Goal: Task Accomplishment & Management: Complete application form

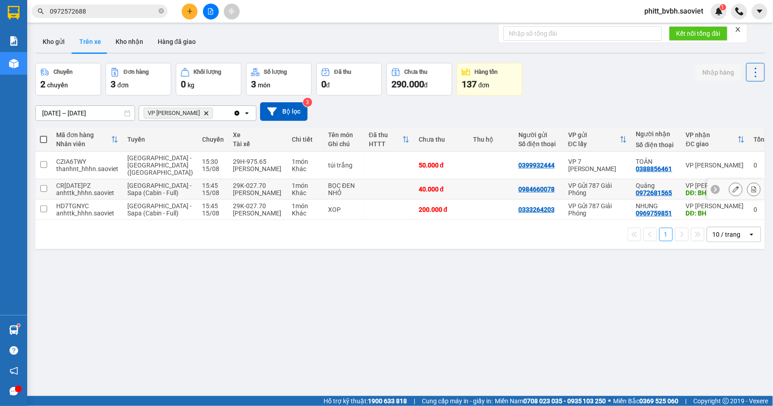
click at [202, 195] on div "15/08" at bounding box center [213, 192] width 22 height 7
checkbox input "true"
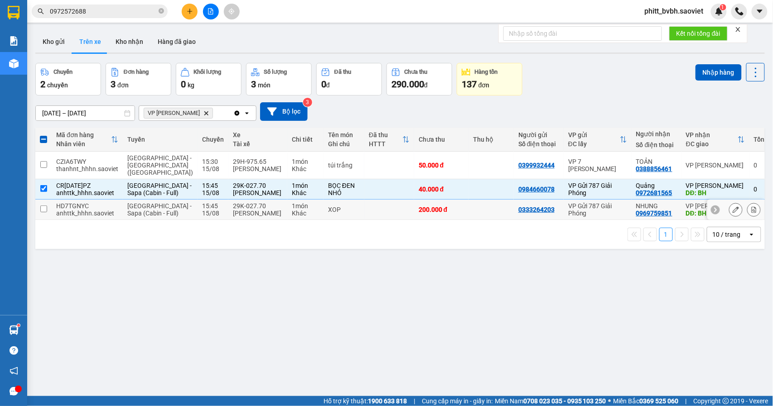
click at [233, 217] on div "[PERSON_NAME]" at bounding box center [258, 213] width 50 height 7
checkbox input "true"
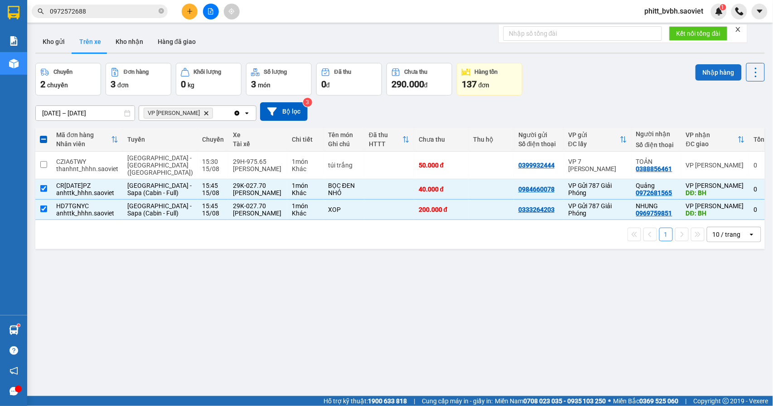
click at [705, 68] on button "Nhập hàng" at bounding box center [718, 72] width 46 height 16
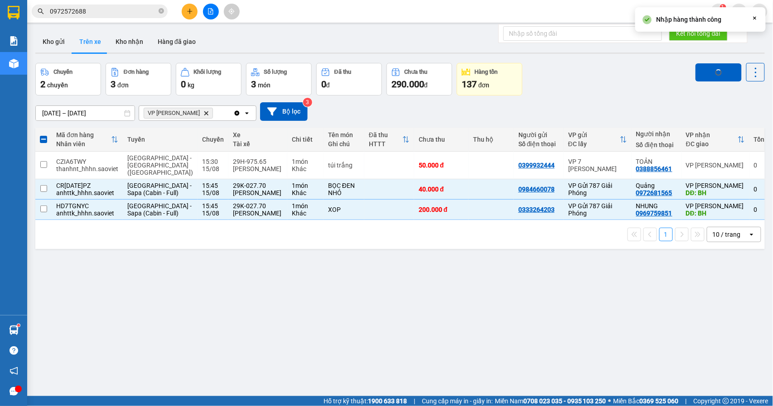
checkbox input "false"
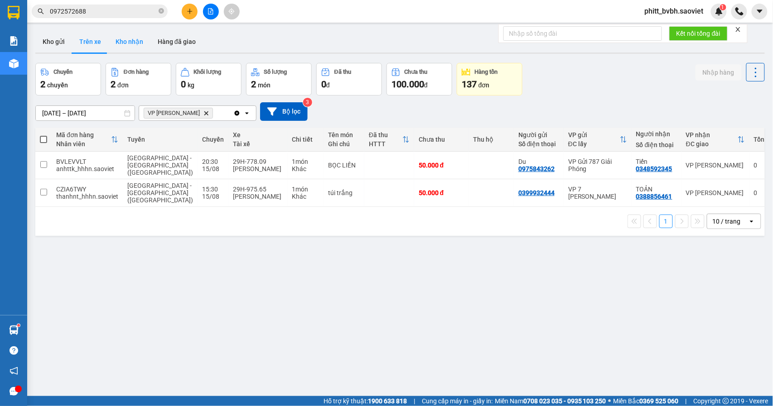
click at [120, 37] on button "Kho nhận" at bounding box center [129, 42] width 42 height 22
type input "[DATE] – [DATE]"
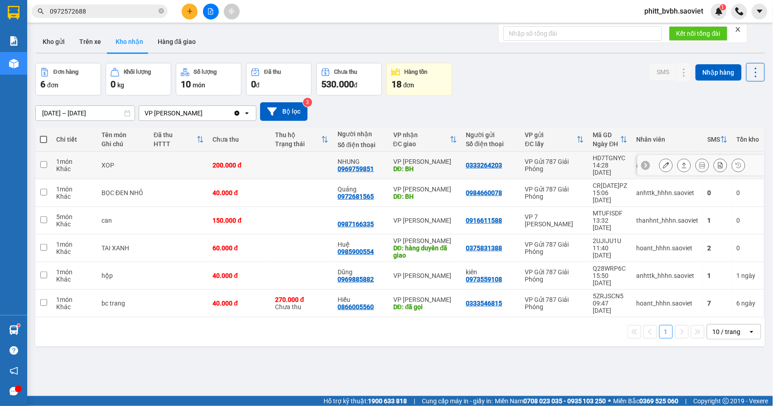
click at [177, 158] on td at bounding box center [178, 166] width 59 height 28
checkbox input "true"
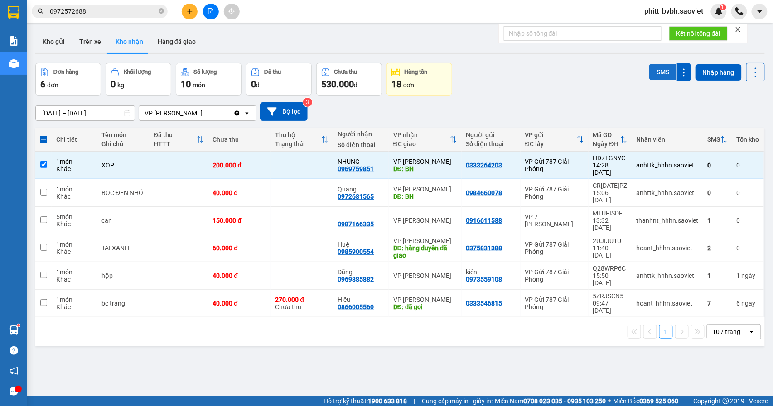
click at [649, 72] on button "SMS" at bounding box center [662, 72] width 27 height 16
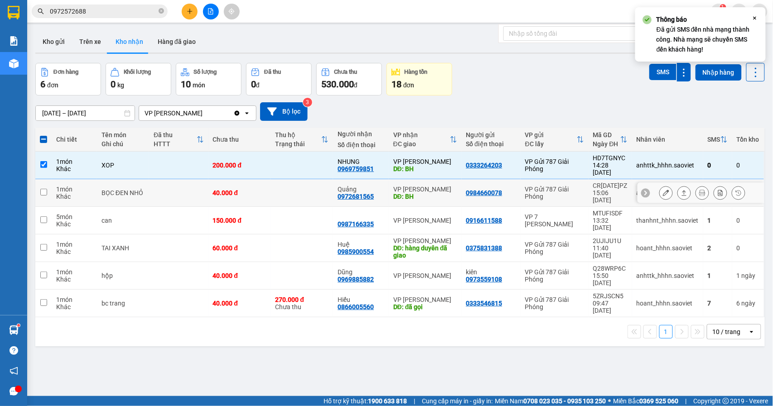
click at [188, 188] on td at bounding box center [178, 193] width 59 height 28
checkbox input "true"
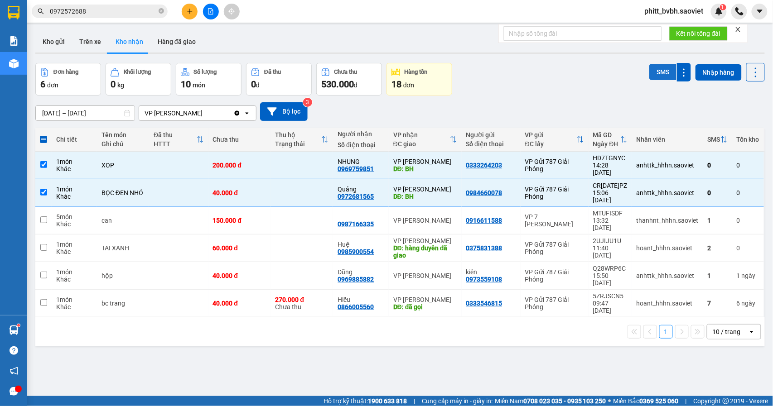
click at [651, 70] on button "SMS" at bounding box center [662, 72] width 27 height 16
click at [99, 207] on td "can" at bounding box center [123, 221] width 52 height 28
checkbox input "true"
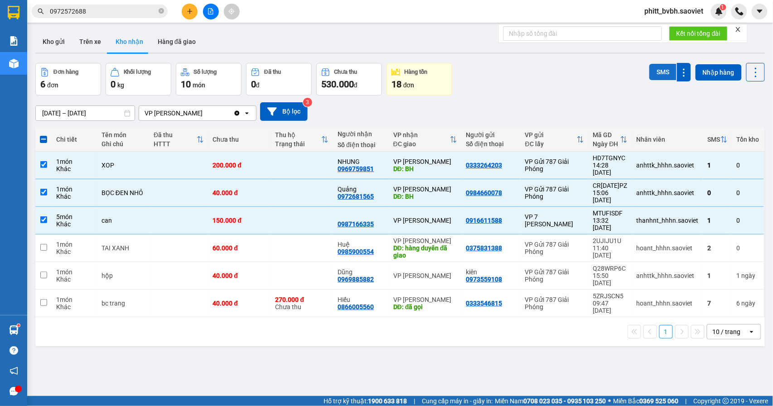
click at [653, 72] on button "SMS" at bounding box center [662, 72] width 27 height 16
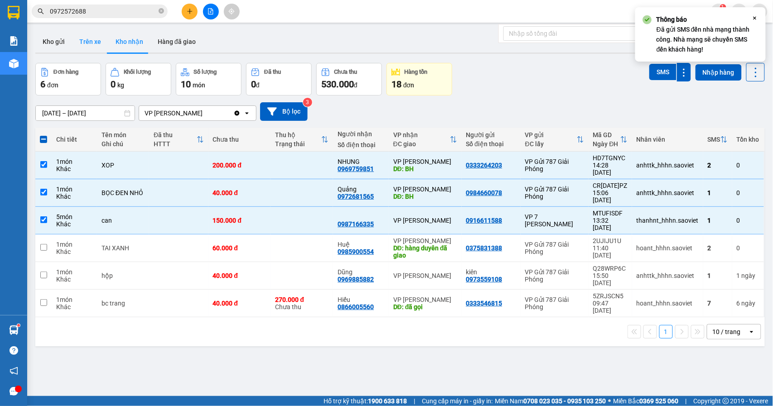
click at [91, 42] on button "Trên xe" at bounding box center [90, 42] width 36 height 22
type input "[DATE] – [DATE]"
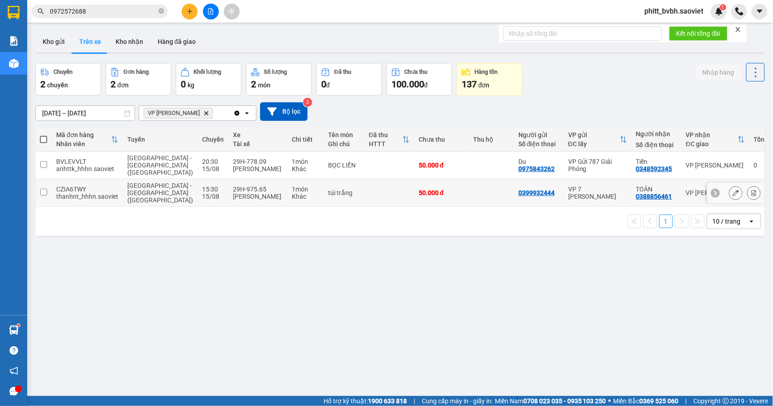
click at [247, 193] on div "[PERSON_NAME]" at bounding box center [258, 196] width 50 height 7
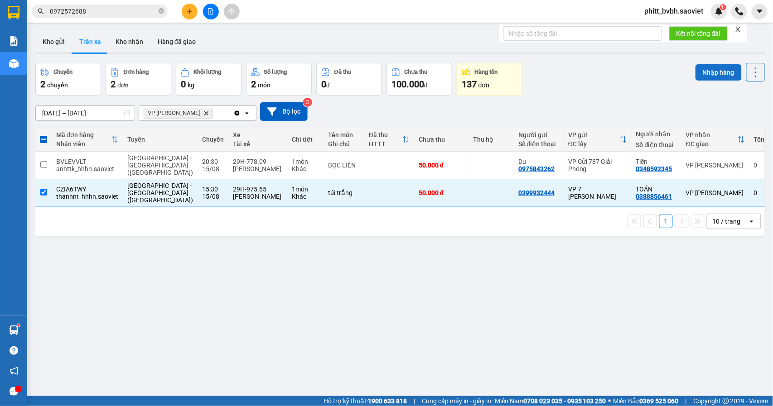
click at [700, 69] on button "Nhập hàng" at bounding box center [718, 72] width 46 height 16
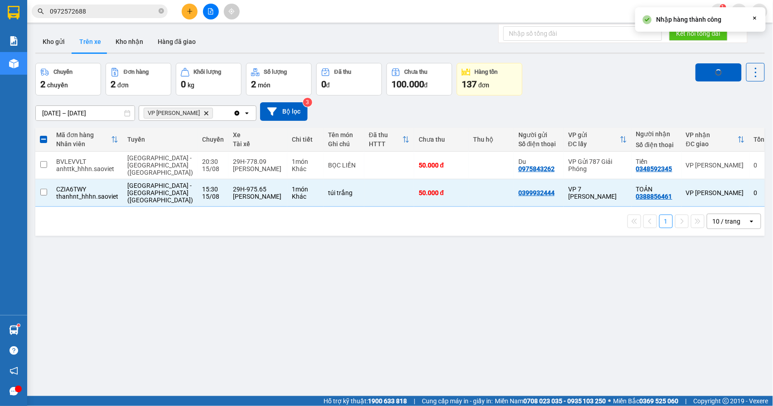
checkbox input "false"
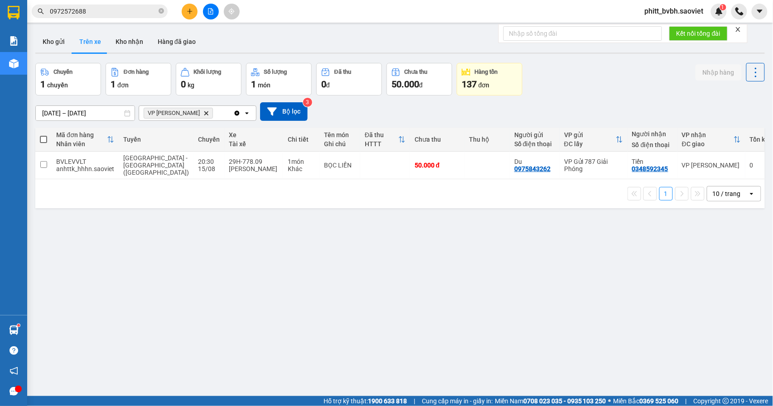
click at [188, 11] on icon "plus" at bounding box center [190, 11] width 6 height 6
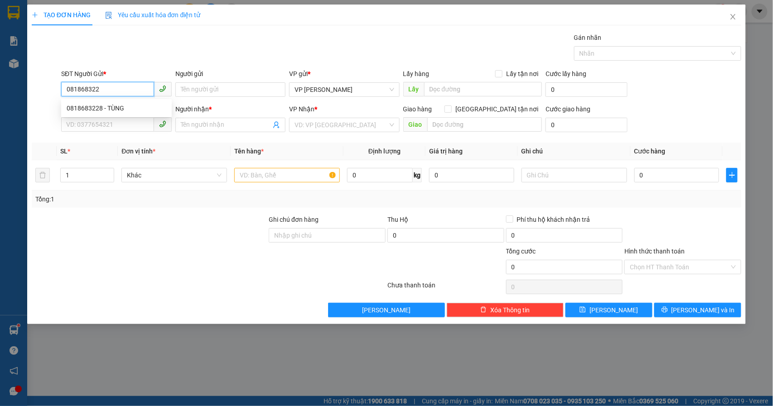
type input "0818683228"
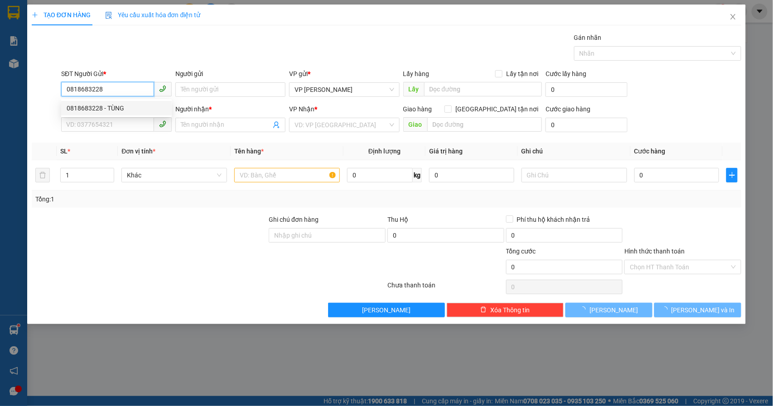
click at [114, 106] on div "0818683228 - TÙNG" at bounding box center [117, 108] width 100 height 10
type input "TÙNG"
type input "0357925471"
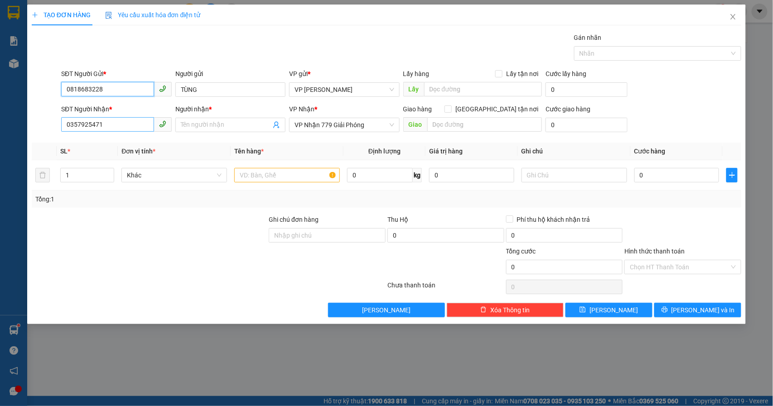
type input "0818683228"
click at [117, 130] on input "0357925471" at bounding box center [107, 124] width 93 height 14
type input "0"
type input "0985181993"
click at [231, 130] on input "Người nhận *" at bounding box center [226, 125] width 91 height 10
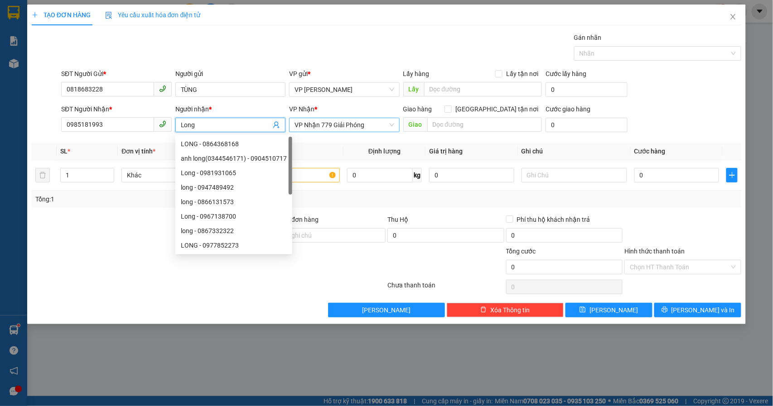
click at [366, 124] on span "VP Nhận 779 Giải Phóng" at bounding box center [344, 125] width 100 height 14
type input "Long"
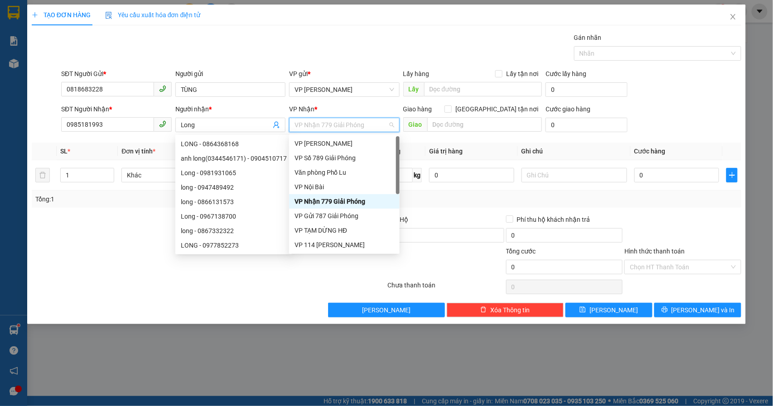
click at [366, 124] on span "VP Nhận 779 Giải Phóng" at bounding box center [344, 125] width 100 height 14
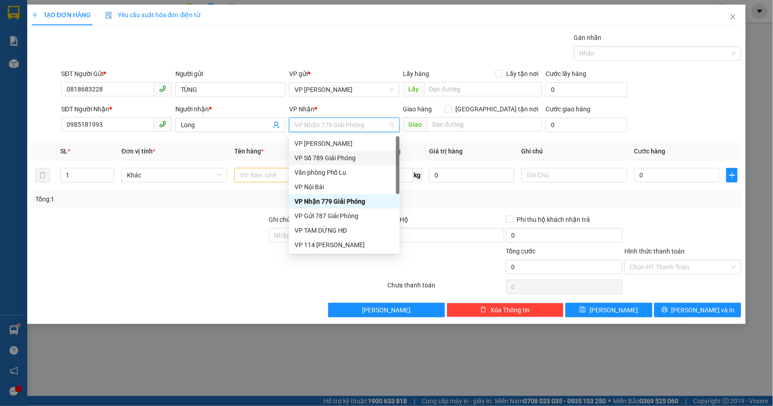
type input "7"
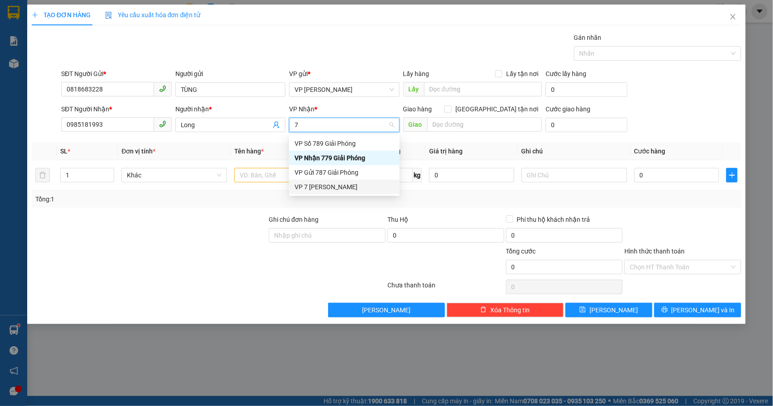
click at [341, 185] on div "VP 7 [PERSON_NAME]" at bounding box center [344, 187] width 100 height 10
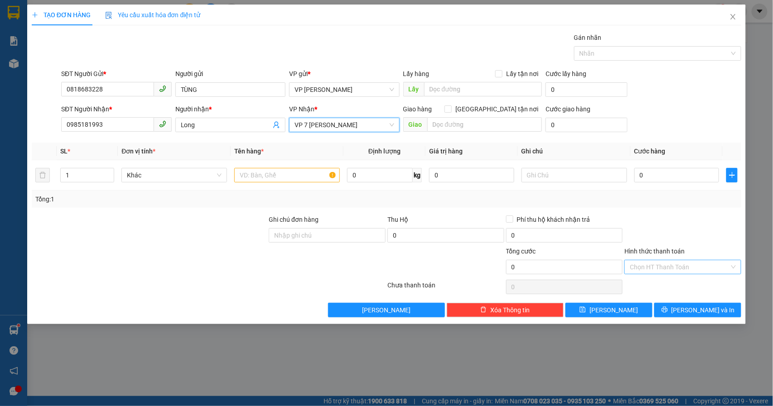
click at [667, 265] on input "Hình thức thanh toán" at bounding box center [680, 267] width 100 height 14
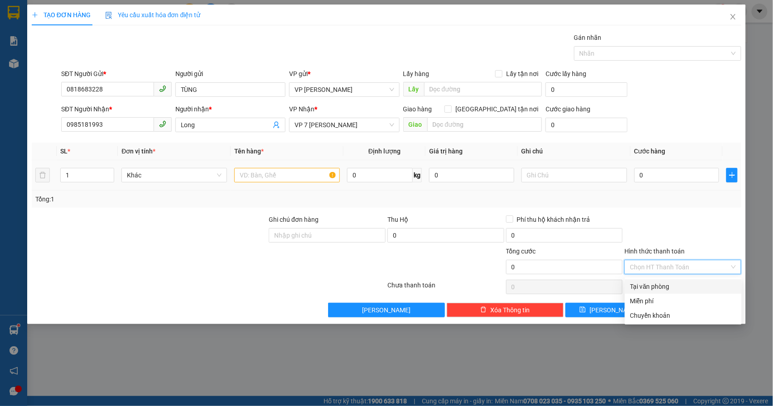
click at [669, 164] on td "0" at bounding box center [676, 175] width 92 height 30
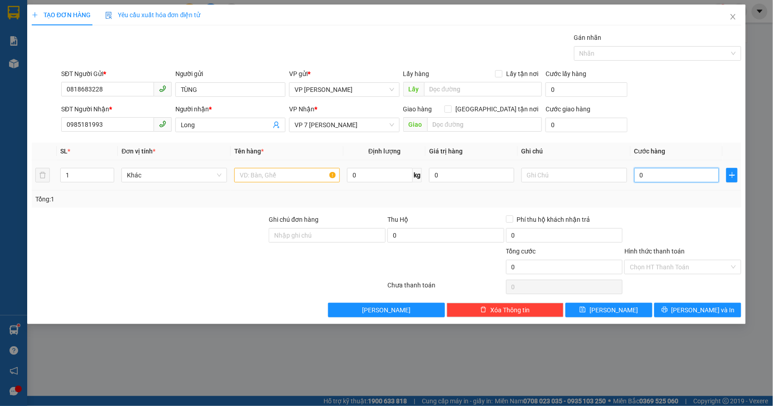
click at [659, 169] on input "0" at bounding box center [676, 175] width 85 height 14
type input "5"
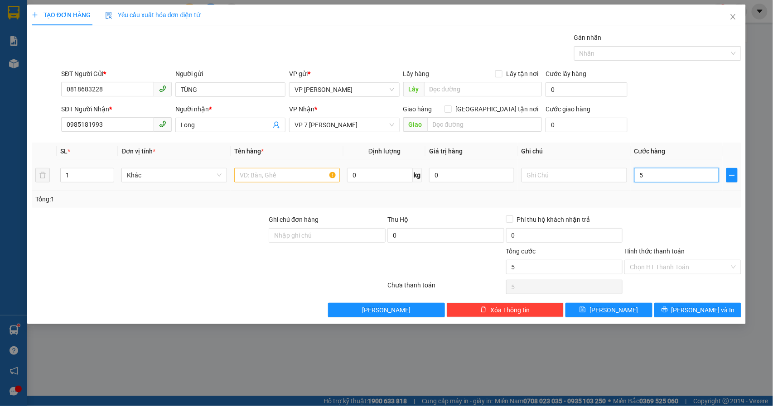
type input "50"
type input "500"
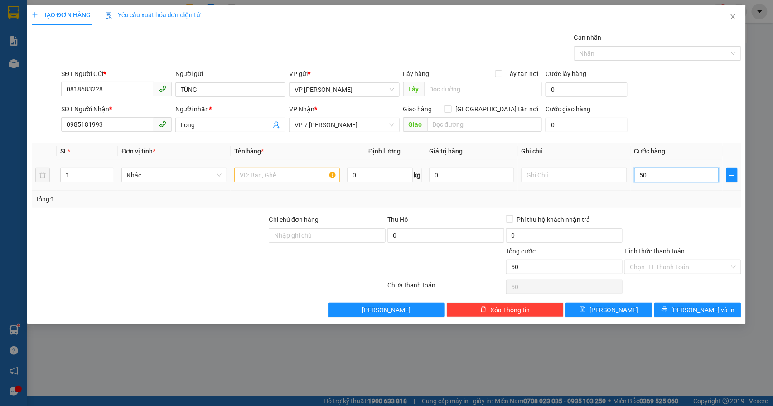
type input "500"
type input "5.000"
type input "50.000"
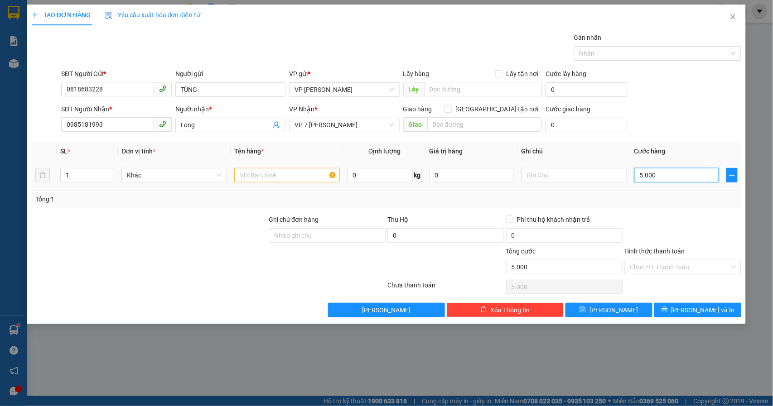
type input "50.000"
click at [261, 176] on input "text" at bounding box center [287, 175] width 106 height 14
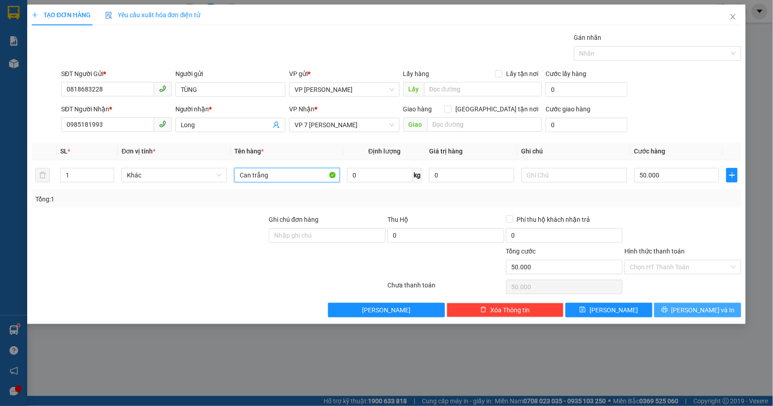
type input "Can trắng"
click at [688, 312] on button "[PERSON_NAME] và In" at bounding box center [697, 310] width 87 height 14
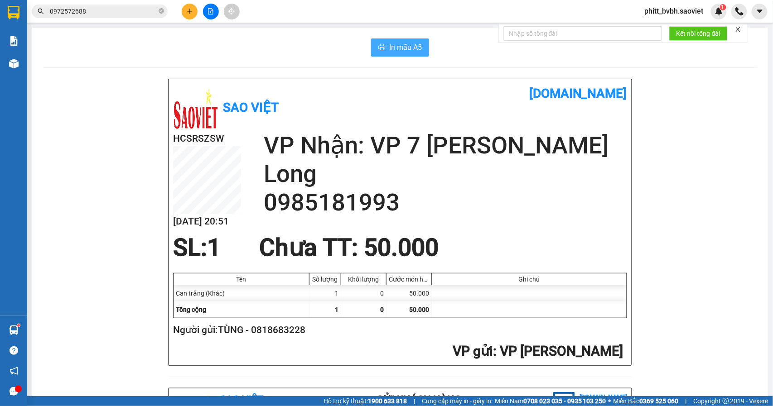
click at [403, 44] on span "In mẫu A5" at bounding box center [405, 47] width 33 height 11
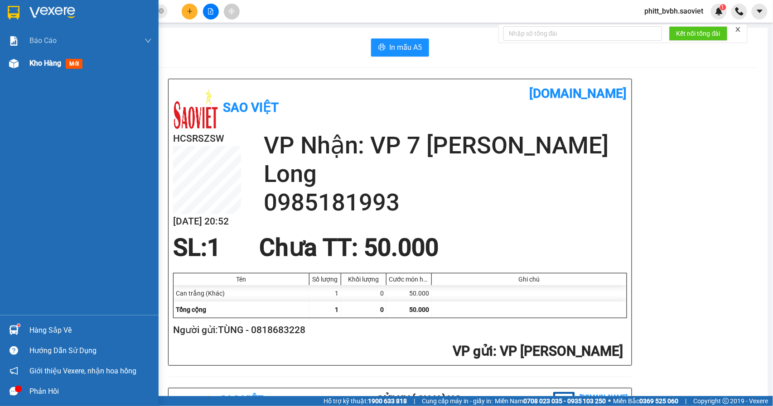
click at [52, 62] on span "Kho hàng" at bounding box center [45, 63] width 32 height 9
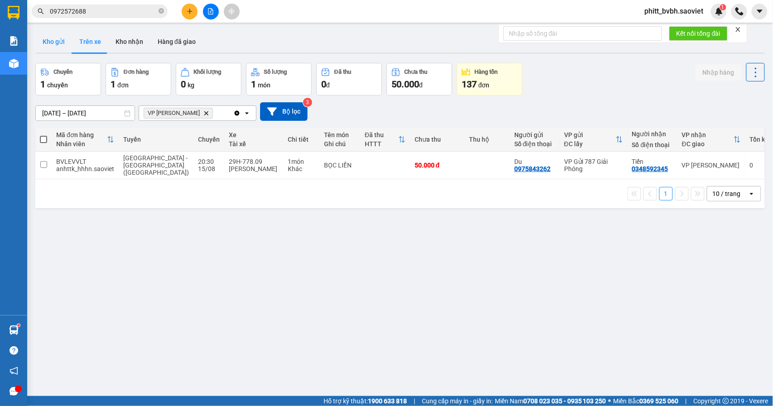
click at [58, 37] on button "Kho gửi" at bounding box center [53, 42] width 37 height 22
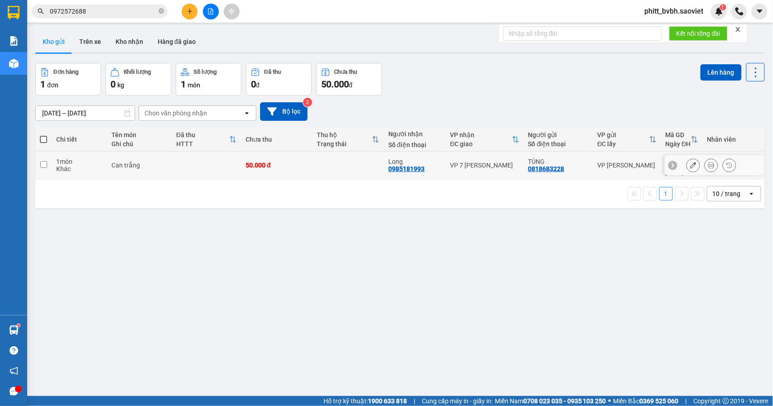
drag, startPoint x: 158, startPoint y: 170, endPoint x: 198, endPoint y: 165, distance: 40.6
click at [158, 170] on td "Can trắng" at bounding box center [139, 166] width 65 height 28
checkbox input "true"
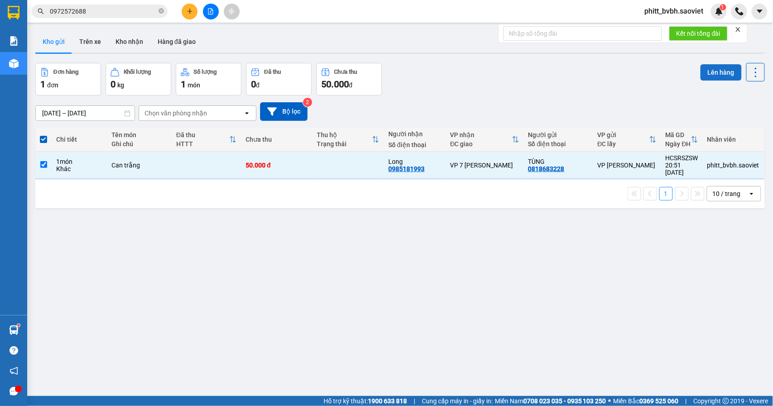
click at [703, 72] on button "Lên hàng" at bounding box center [720, 72] width 41 height 16
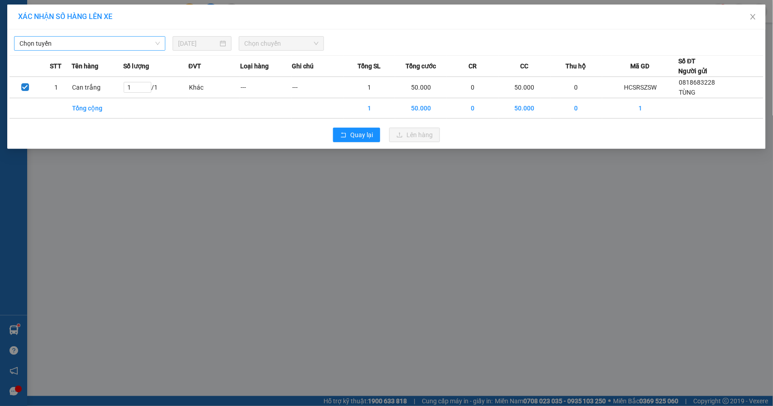
click at [66, 47] on span "Chọn tuyến" at bounding box center [89, 44] width 140 height 14
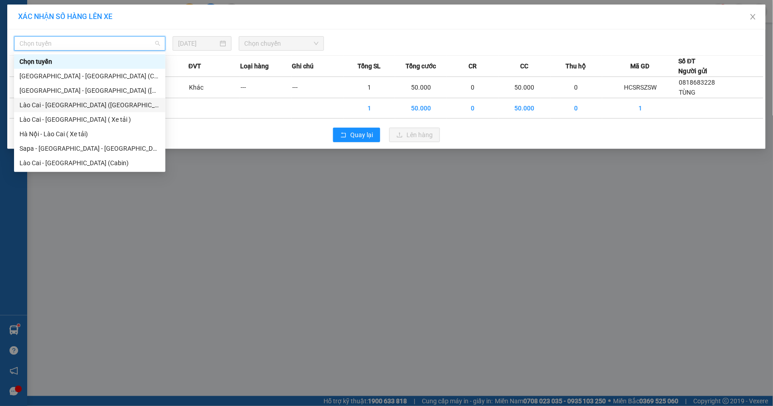
click at [68, 104] on div "Lào Cai - [GEOGRAPHIC_DATA] ([GEOGRAPHIC_DATA])" at bounding box center [89, 105] width 140 height 10
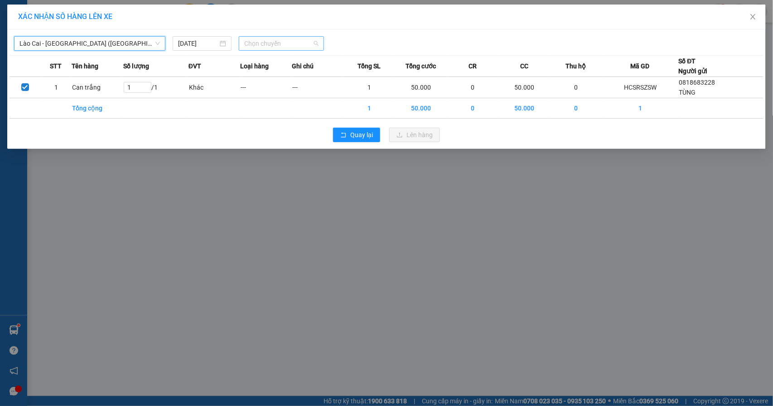
click at [273, 43] on span "Chọn chuyến" at bounding box center [281, 44] width 74 height 14
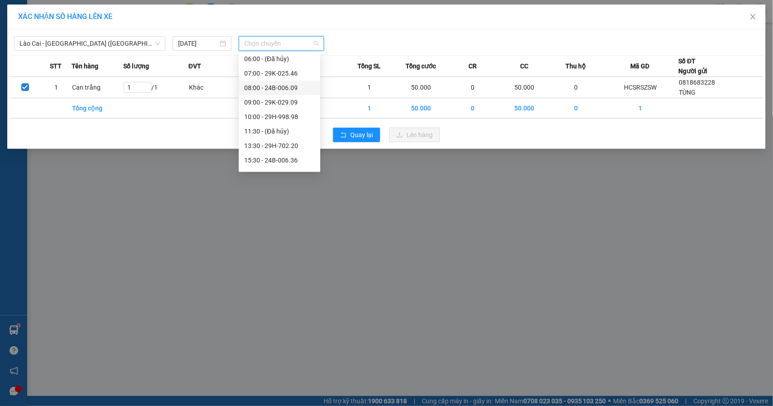
scroll to position [87, 0]
click at [287, 160] on div "20:00 - 29H-805.82" at bounding box center [279, 163] width 71 height 10
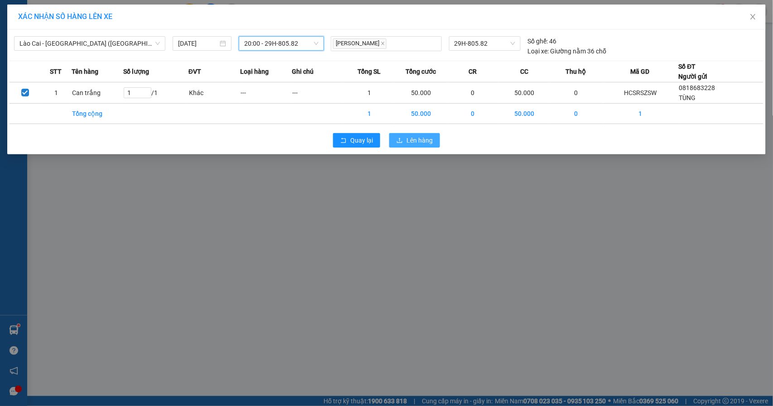
click at [417, 138] on span "Lên hàng" at bounding box center [419, 140] width 26 height 10
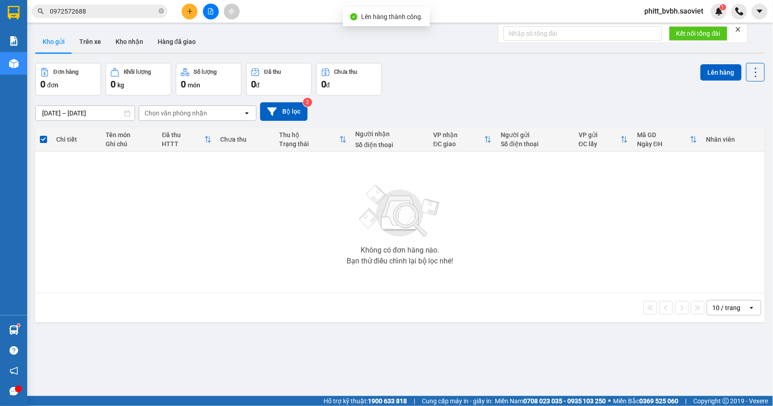
click at [209, 15] on button at bounding box center [211, 12] width 16 height 16
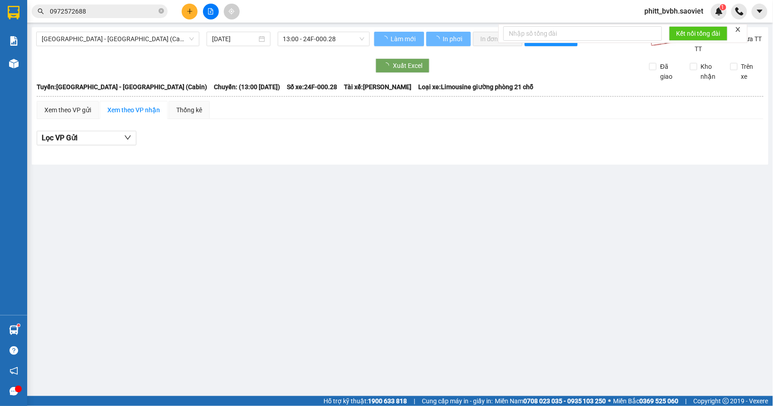
click at [120, 40] on span "[GEOGRAPHIC_DATA] - [GEOGRAPHIC_DATA] (Cabin)" at bounding box center [118, 39] width 152 height 14
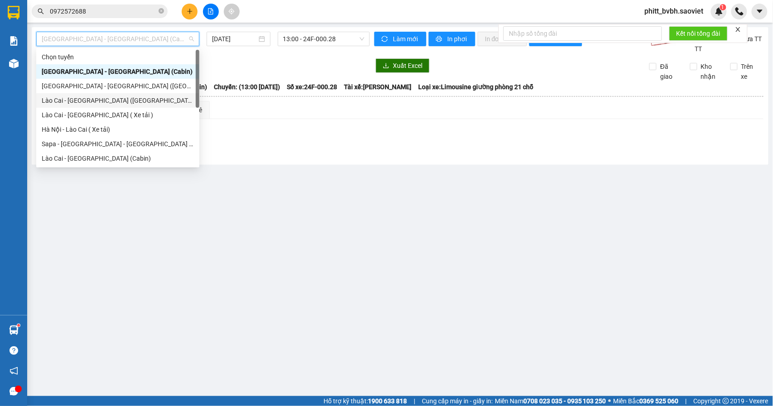
click at [100, 98] on div "Lào Cai - [GEOGRAPHIC_DATA] ([GEOGRAPHIC_DATA])" at bounding box center [118, 101] width 152 height 10
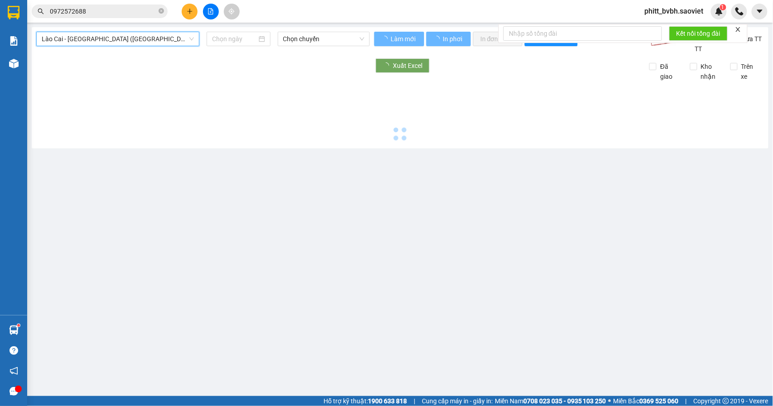
type input "[DATE]"
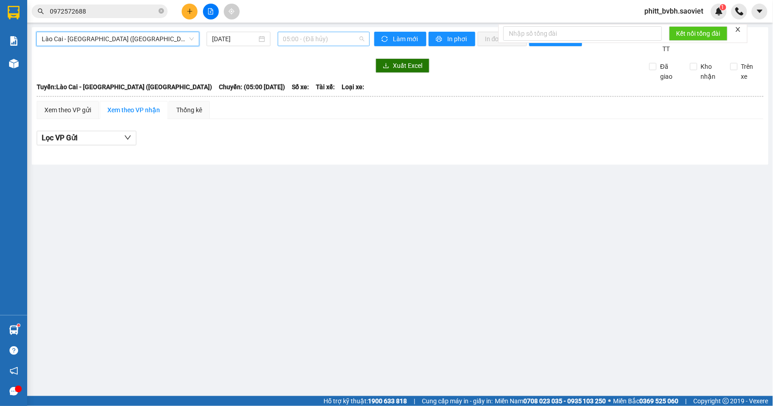
click at [322, 40] on span "05:00 - (Đã hủy)" at bounding box center [323, 39] width 81 height 14
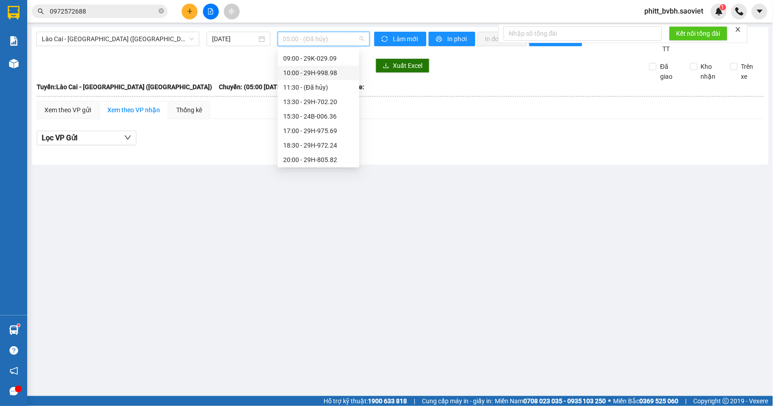
scroll to position [87, 0]
click at [334, 154] on div "20:00 - 29H-805.82" at bounding box center [318, 159] width 71 height 10
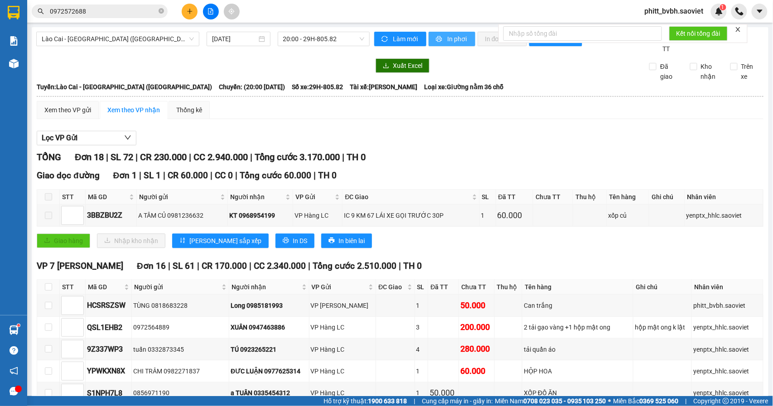
click at [453, 37] on span "In phơi" at bounding box center [457, 39] width 21 height 10
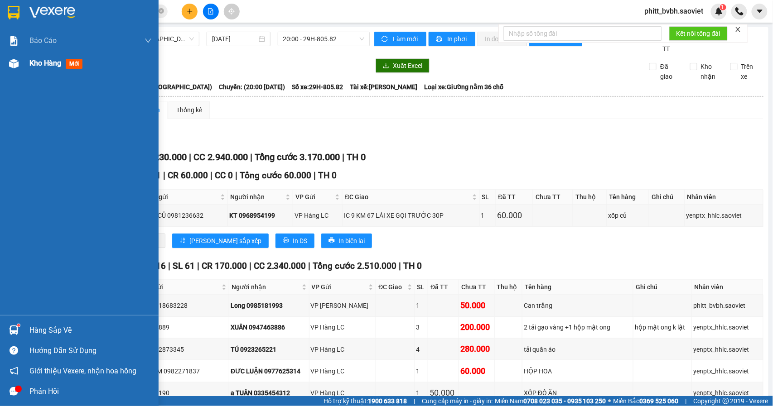
click at [37, 63] on span "Kho hàng" at bounding box center [45, 63] width 32 height 9
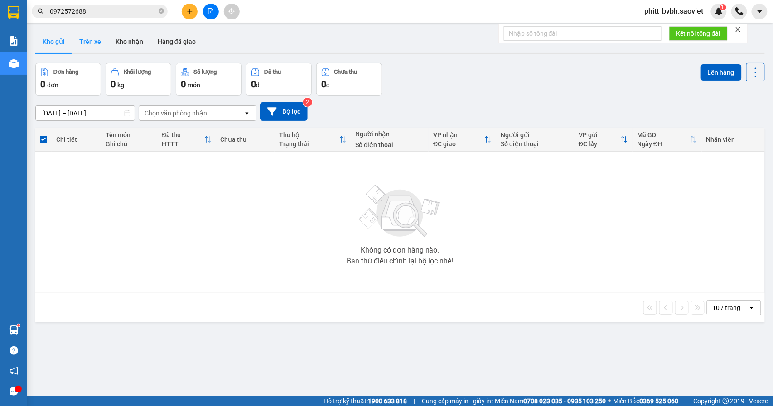
click at [95, 42] on button "Trên xe" at bounding box center [90, 42] width 36 height 22
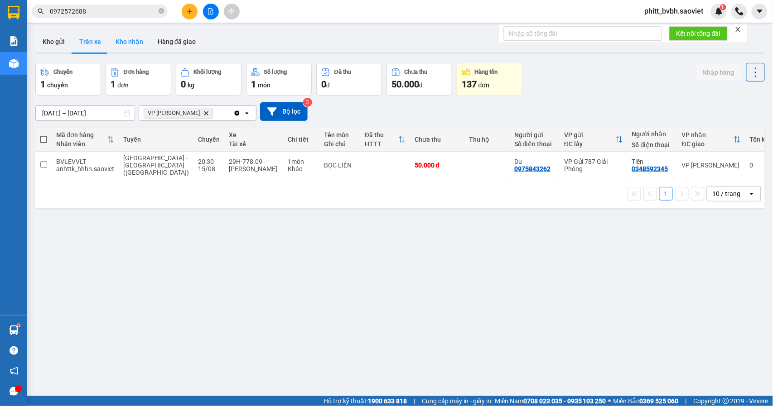
click at [124, 45] on button "Kho nhận" at bounding box center [129, 42] width 42 height 22
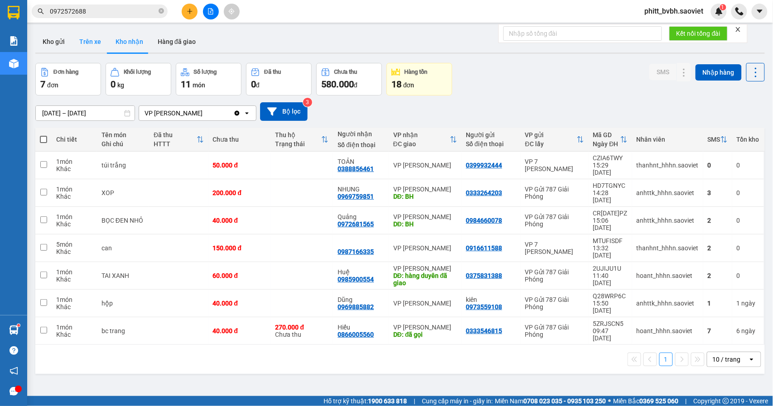
click at [87, 43] on button "Trên xe" at bounding box center [90, 42] width 36 height 22
type input "[DATE] – [DATE]"
